Goal: Book appointment/travel/reservation

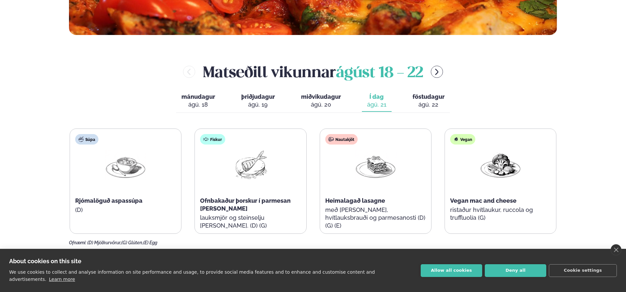
scroll to position [262, 0]
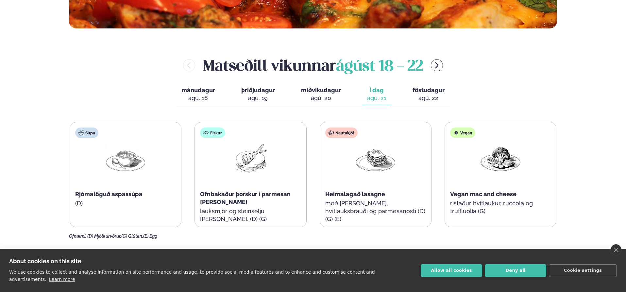
click at [434, 94] on div "ágú. 22" at bounding box center [429, 98] width 32 height 8
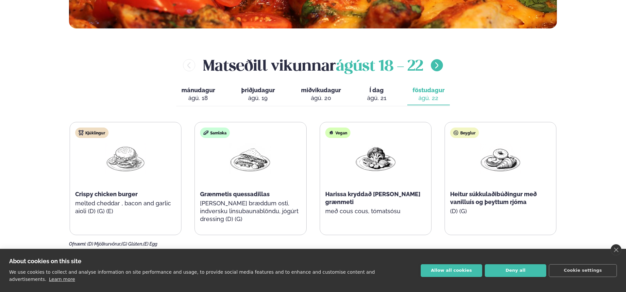
click at [437, 69] on button "menu-btn-right" at bounding box center [437, 65] width 12 height 12
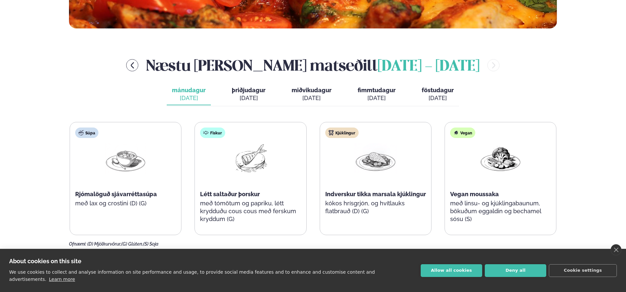
click at [242, 92] on span "þriðjudagur" at bounding box center [249, 90] width 34 height 7
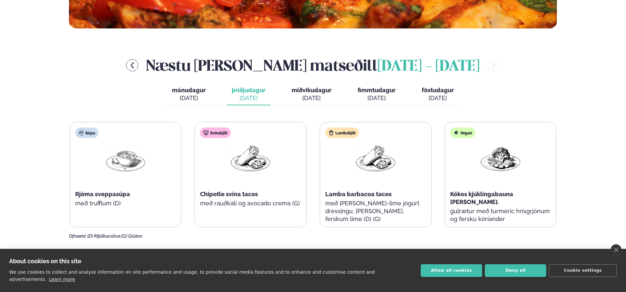
click at [197, 90] on span "mánudagur" at bounding box center [189, 90] width 34 height 7
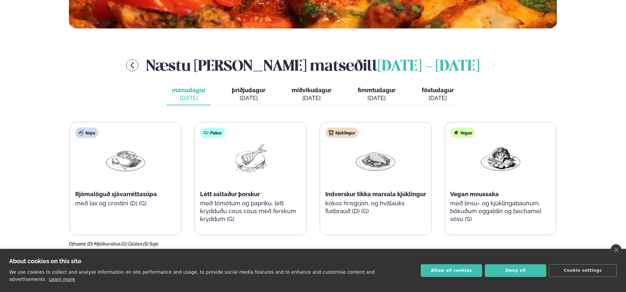
click at [250, 90] on span "þriðjudagur" at bounding box center [249, 90] width 34 height 7
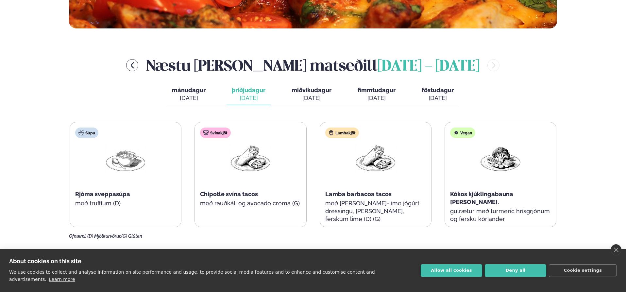
click at [300, 93] on span "miðvikudagur" at bounding box center [312, 90] width 40 height 7
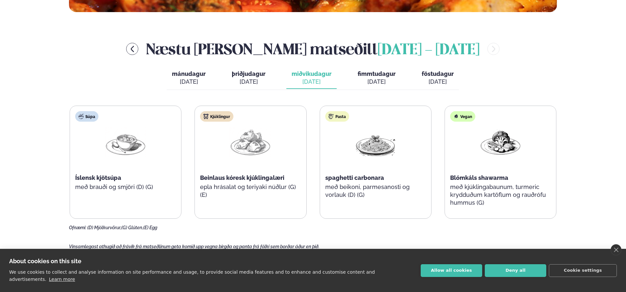
scroll to position [294, 0]
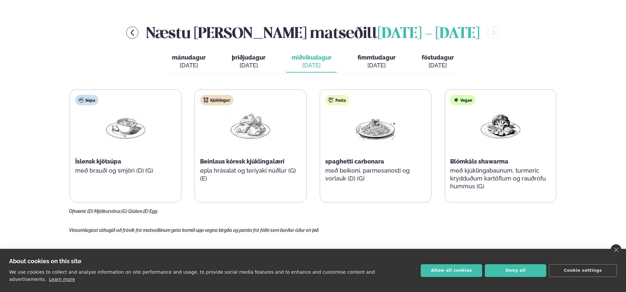
click at [369, 62] on div "[DATE]" at bounding box center [377, 65] width 38 height 8
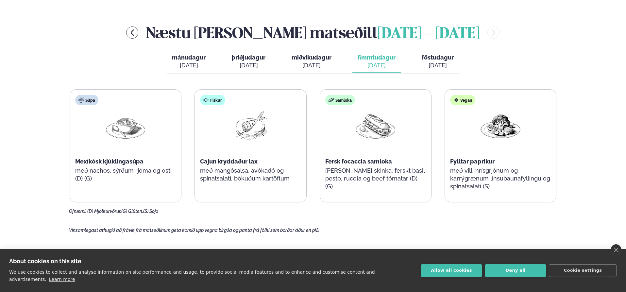
click at [369, 63] on div "[DATE]" at bounding box center [377, 65] width 38 height 8
click at [437, 62] on div "[DATE]" at bounding box center [438, 65] width 32 height 8
